Goal: Task Accomplishment & Management: Manage account settings

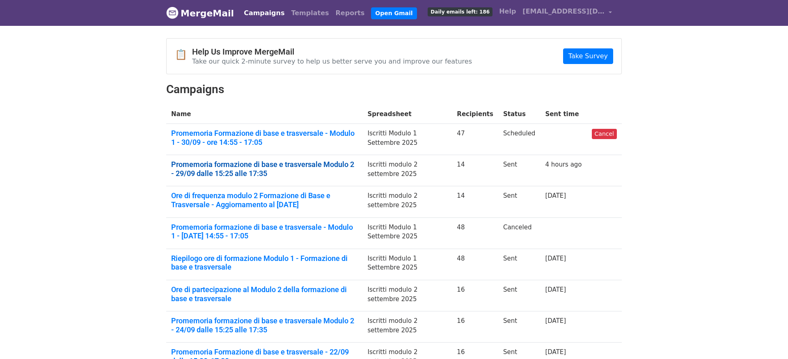
click at [318, 166] on link "Promemoria formazione di base e trasversale Modulo 2 - 29/09 dalle 15:25 alle 1…" at bounding box center [264, 169] width 186 height 18
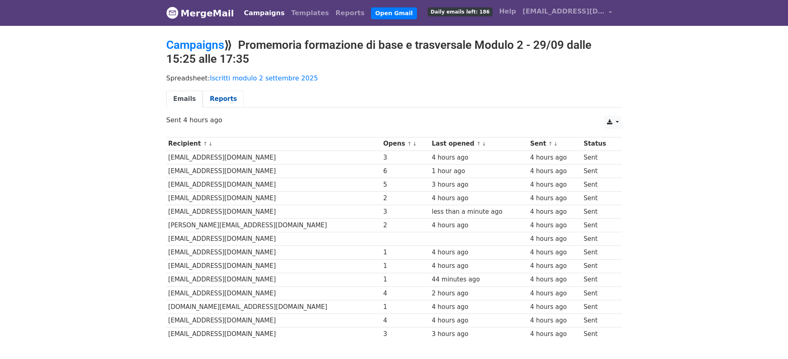
click at [226, 101] on link "Reports" at bounding box center [223, 99] width 41 height 17
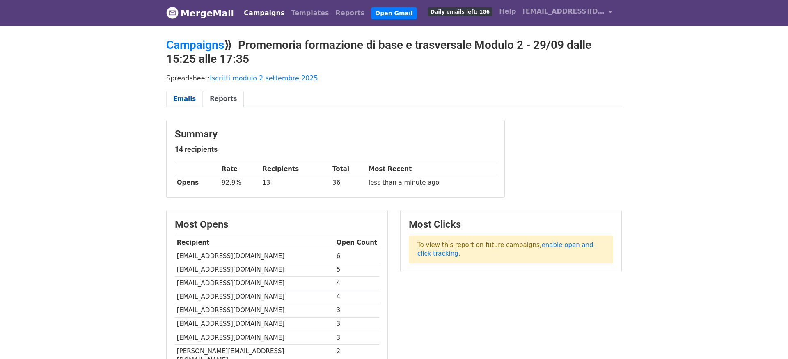
click at [183, 97] on link "Emails" at bounding box center [184, 99] width 37 height 17
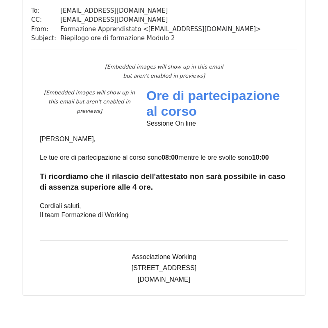
scroll to position [4363, 0]
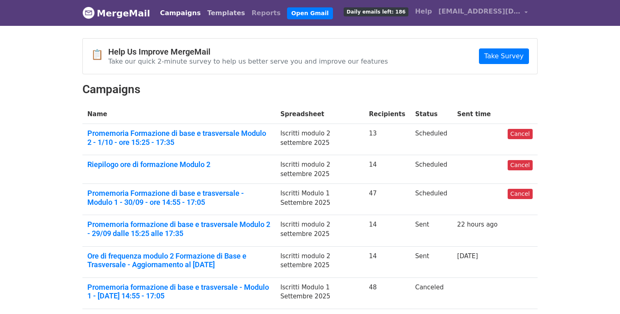
click at [218, 11] on link "Templates" at bounding box center [226, 13] width 44 height 16
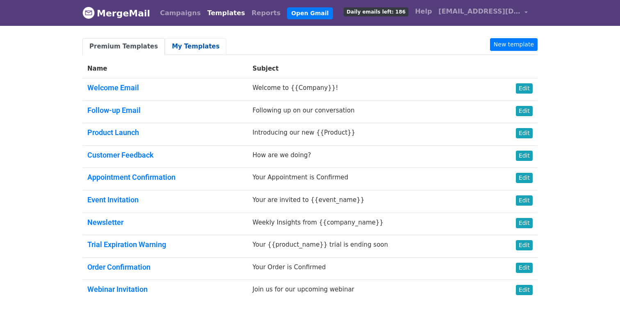
click at [180, 46] on link "My Templates" at bounding box center [196, 46] width 62 height 17
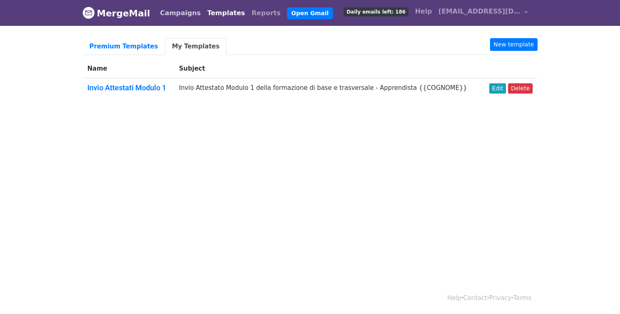
click at [177, 14] on link "Campaigns" at bounding box center [180, 13] width 47 height 16
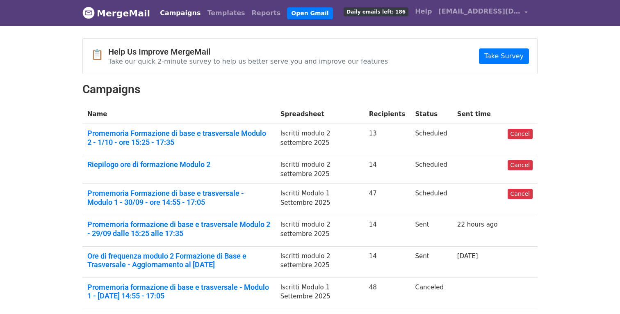
click at [126, 13] on link "MergeMail" at bounding box center [116, 13] width 68 height 17
click at [527, 10] on link "[EMAIL_ADDRESS][DOMAIN_NAME]" at bounding box center [483, 12] width 96 height 19
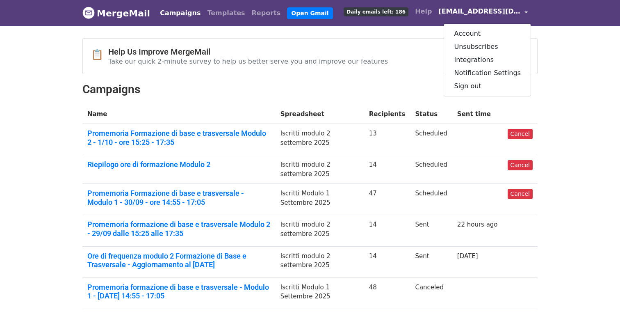
click at [562, 76] on body "MergeMail Campaigns Templates Reports Open Gmail Daily emails left: 186 Help [E…" at bounding box center [310, 244] width 620 height 488
